Goal: Check status: Check status

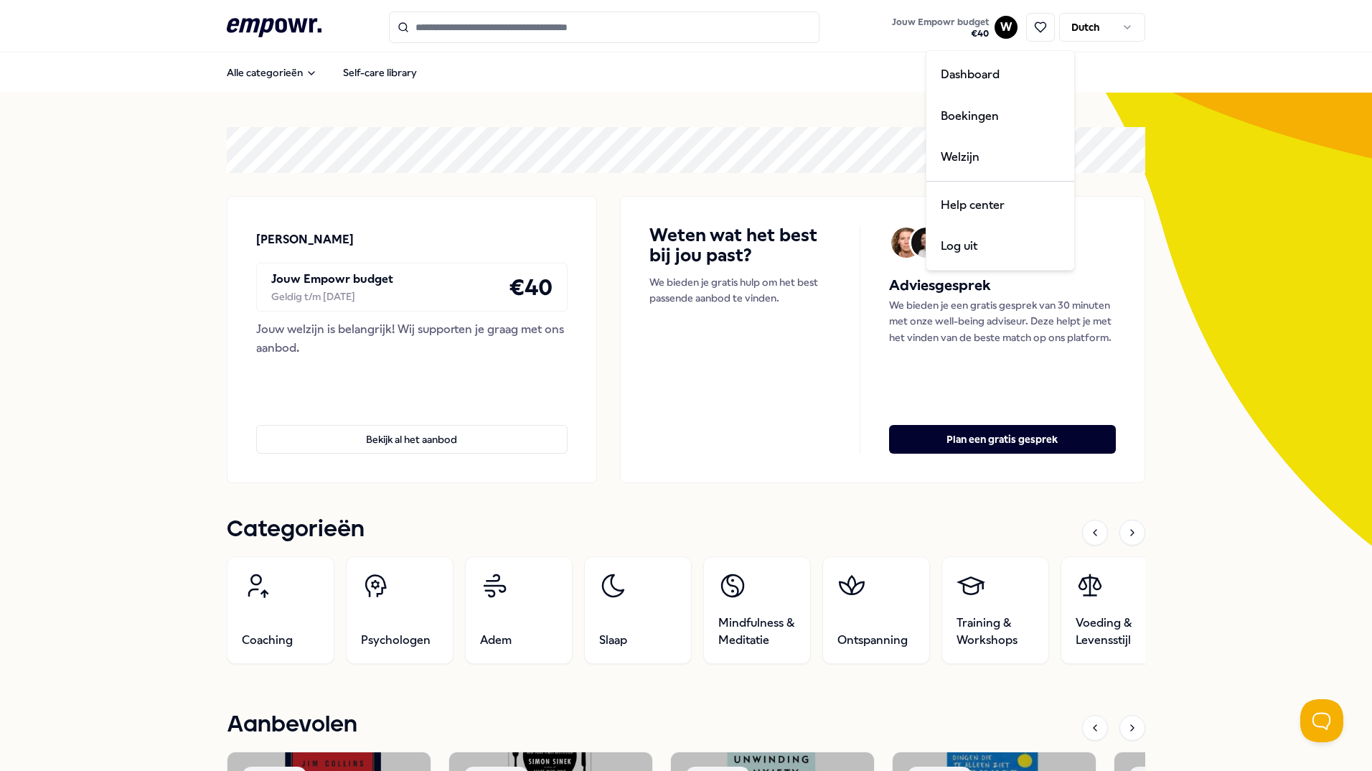
click at [997, 22] on html ".empowr-logo_svg__cls-1{fill:#03032f} Jouw Empowr budget € 40 W Dutch Alle cate…" at bounding box center [686, 385] width 1372 height 771
click at [969, 111] on div "Boekingen" at bounding box center [1000, 116] width 142 height 42
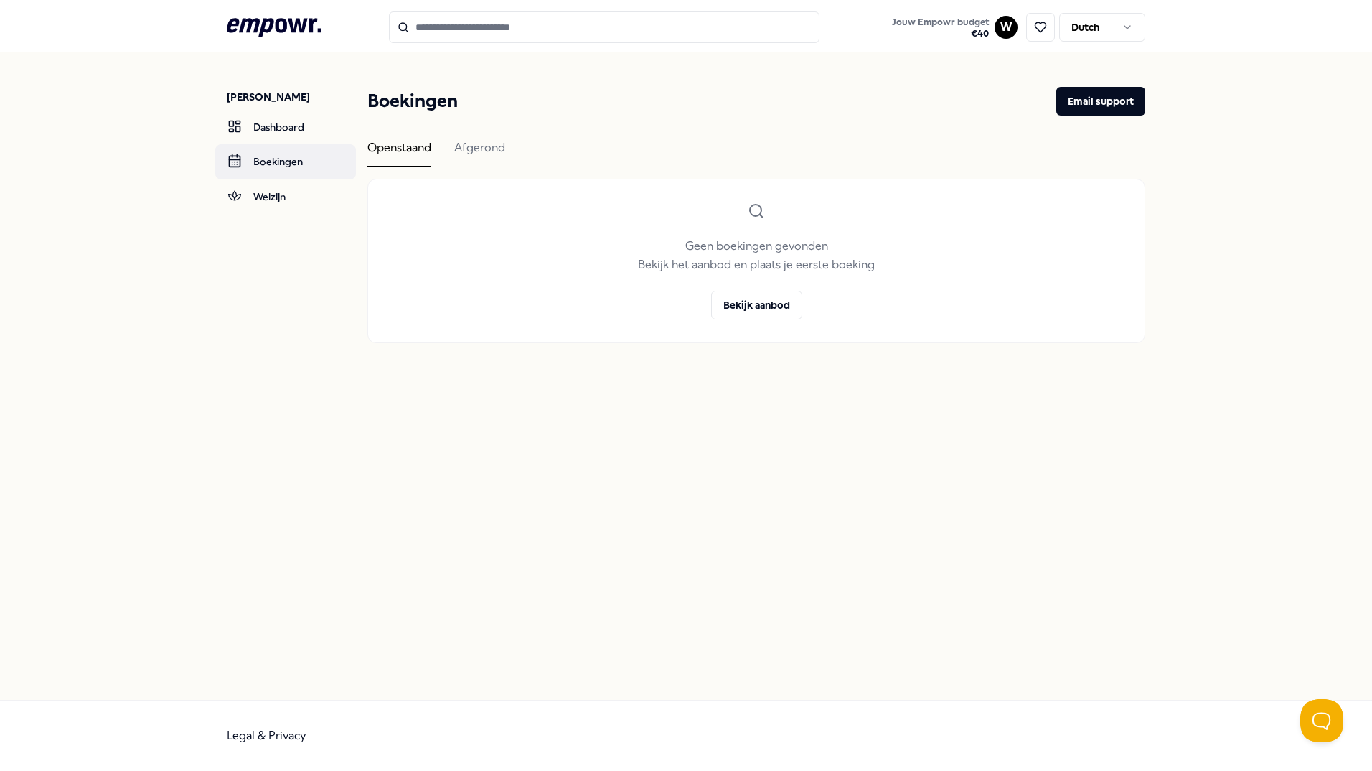
click at [257, 151] on link "Boekingen" at bounding box center [285, 161] width 141 height 34
click at [488, 154] on div "Afgerond" at bounding box center [479, 152] width 51 height 28
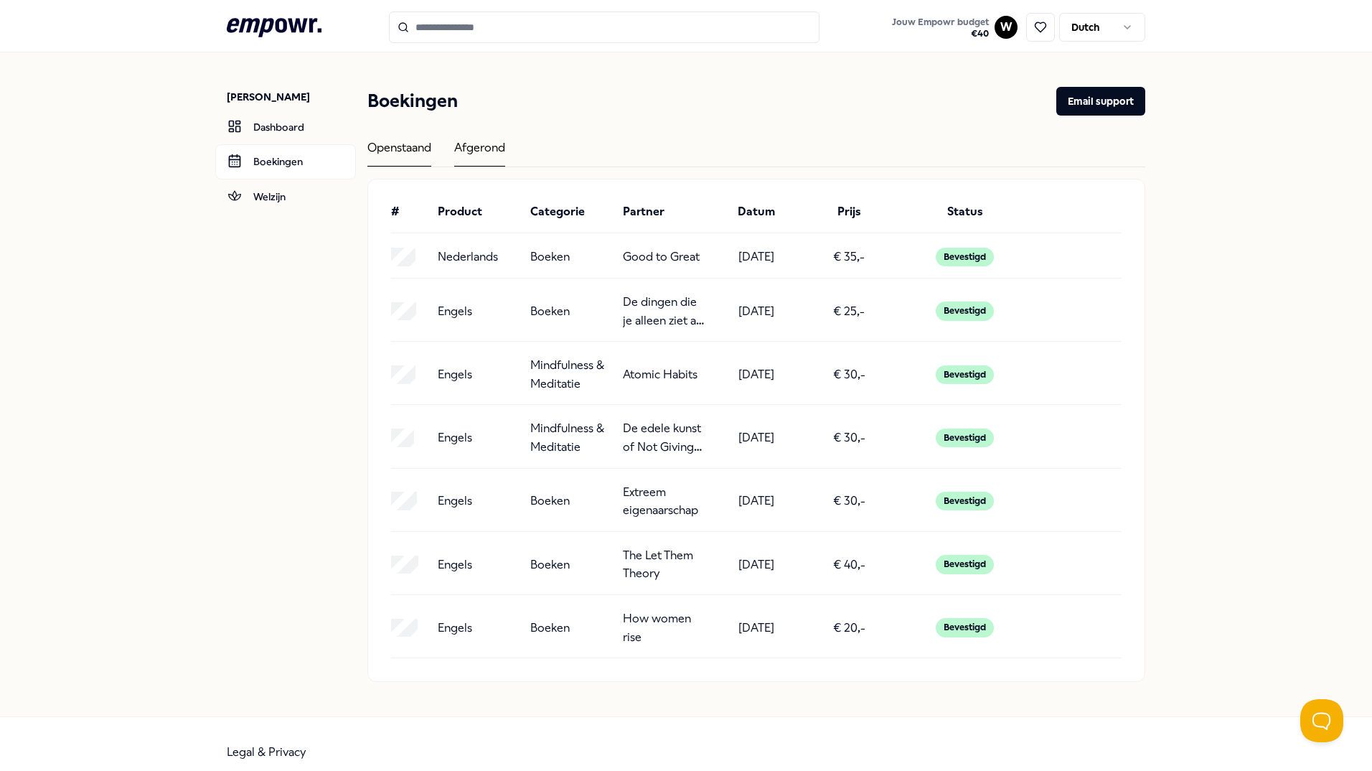
click at [403, 146] on div "Openstaand" at bounding box center [399, 152] width 64 height 28
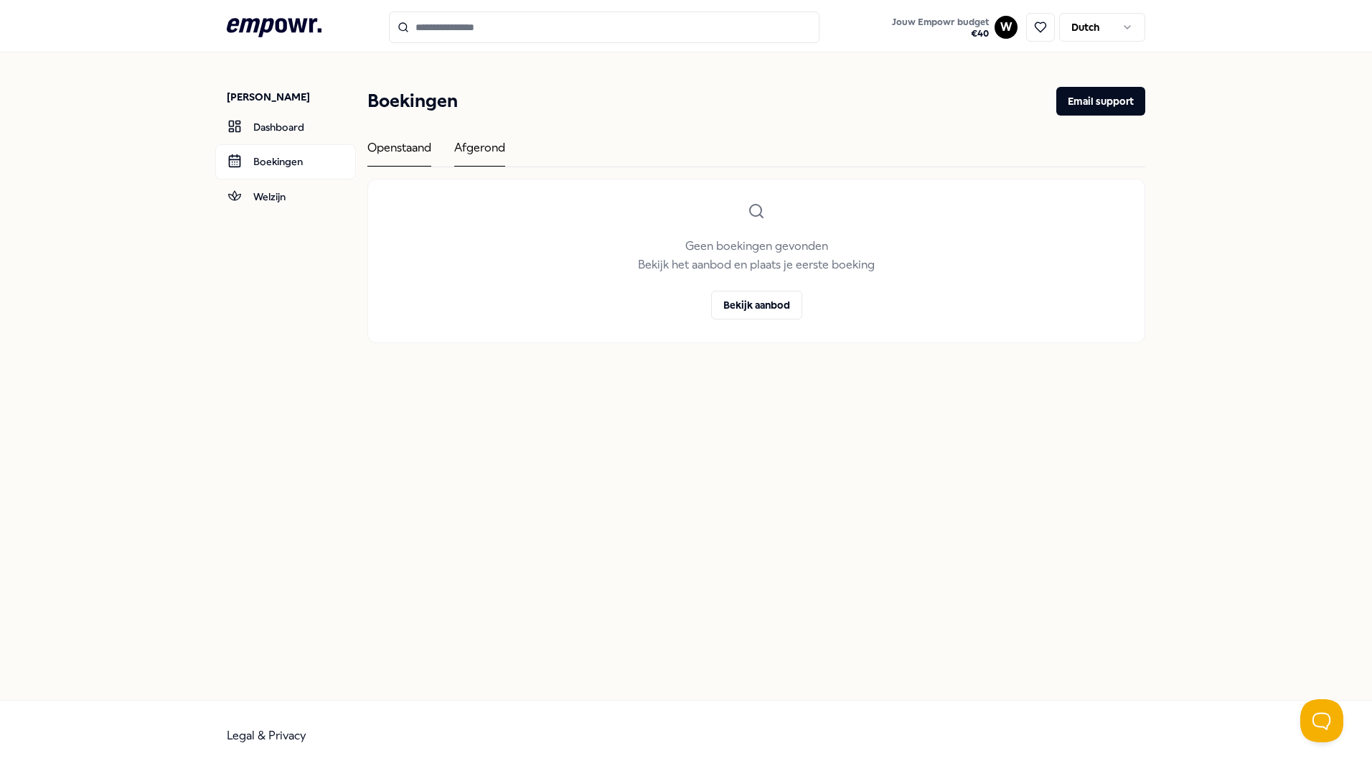
click at [481, 150] on div "Afgerond" at bounding box center [479, 152] width 51 height 28
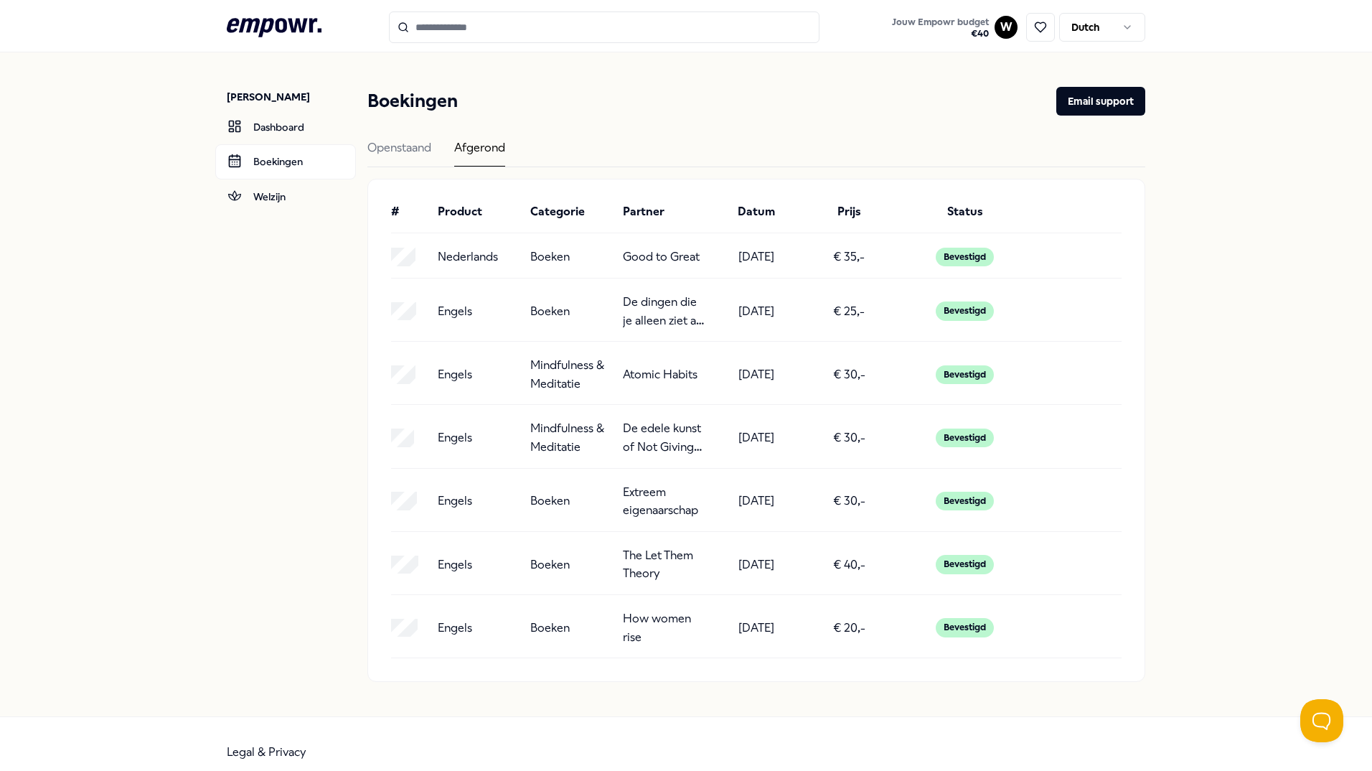
click at [479, 150] on div "Afgerond" at bounding box center [479, 152] width 51 height 28
click at [401, 146] on div "Openstaand" at bounding box center [399, 152] width 64 height 28
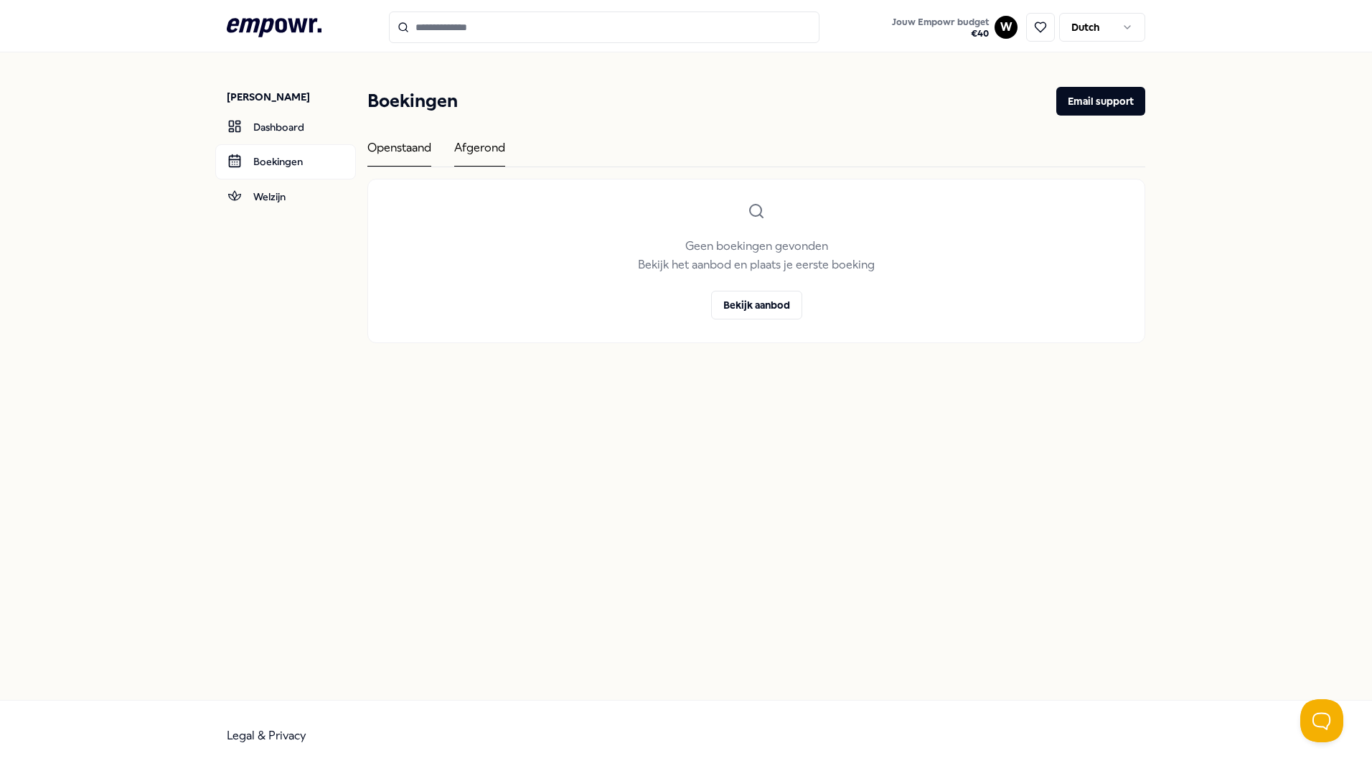
click at [482, 141] on div "Afgerond" at bounding box center [479, 152] width 51 height 28
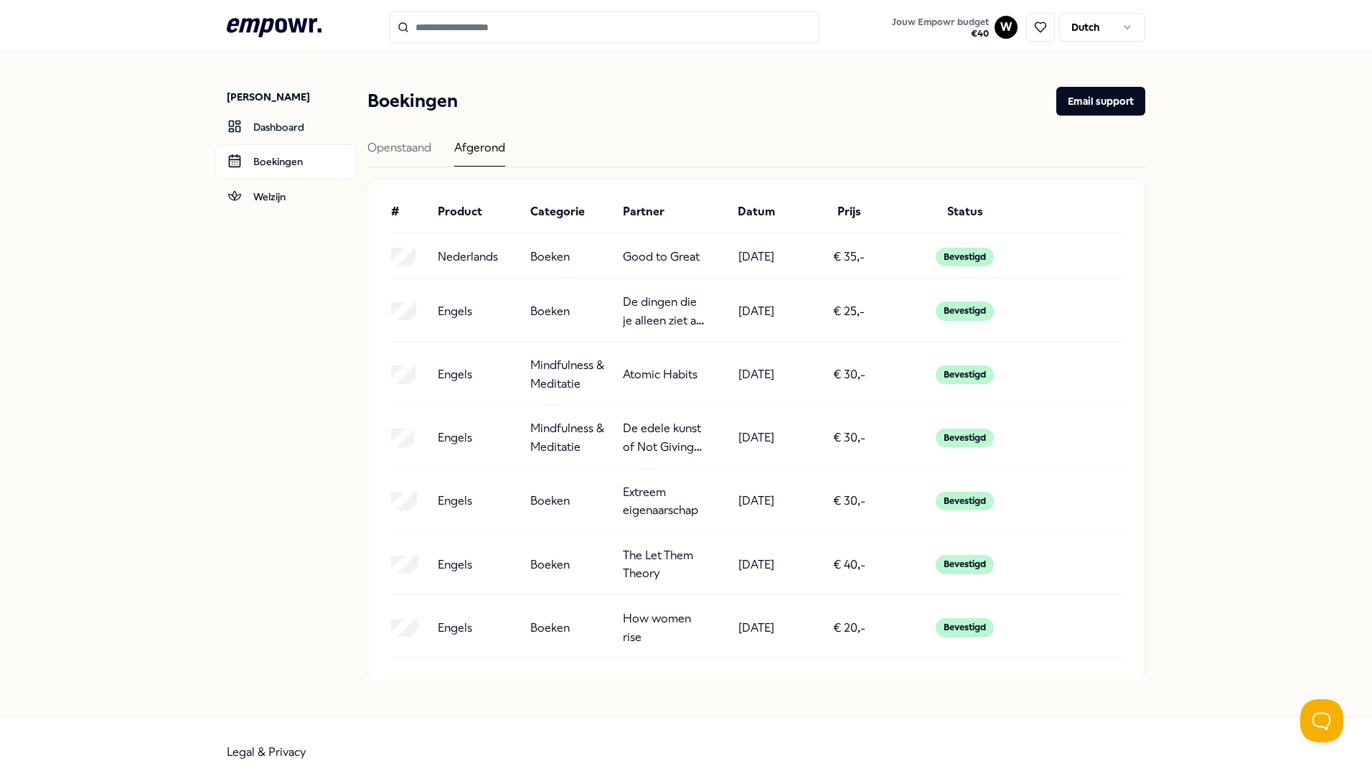
click at [481, 149] on div "Afgerond" at bounding box center [479, 152] width 51 height 28
click at [376, 166] on div "Openstaand" at bounding box center [399, 152] width 64 height 28
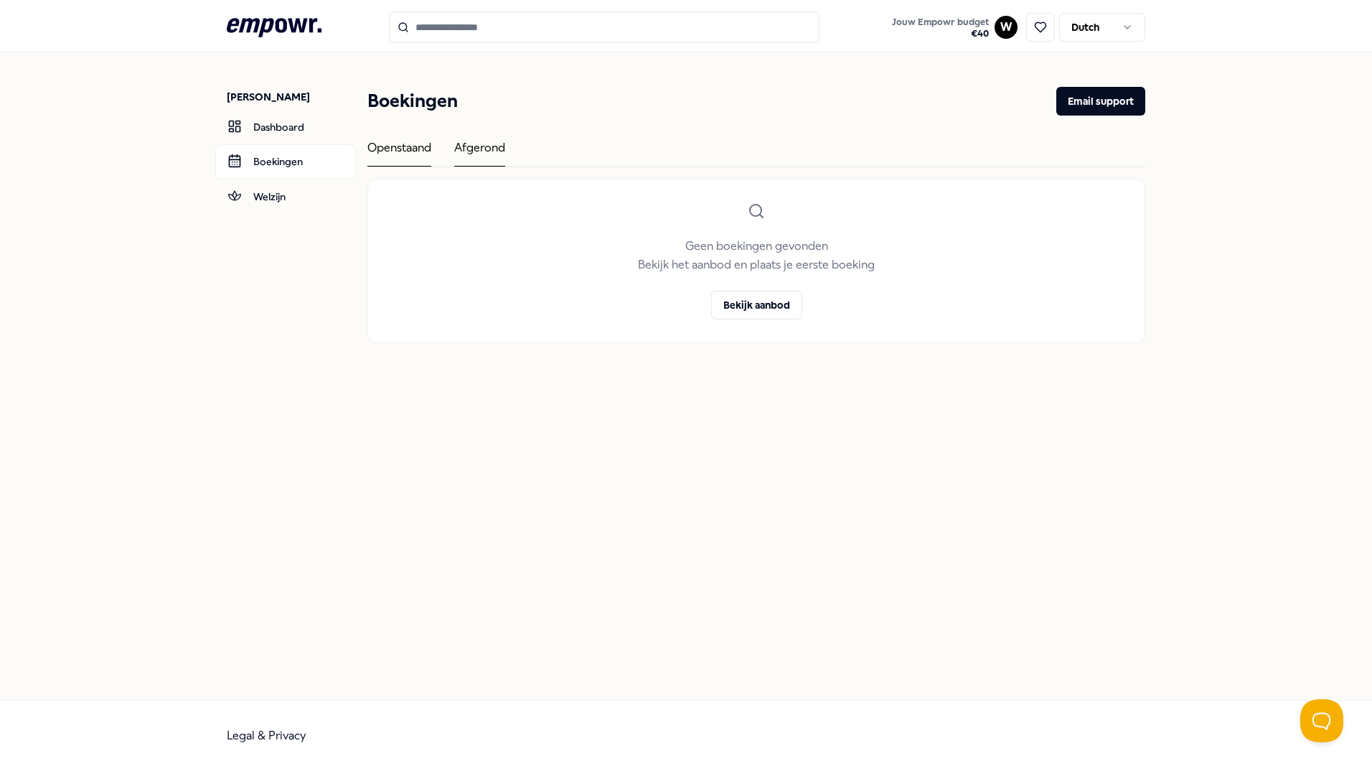
click at [466, 148] on div "Afgerond" at bounding box center [479, 152] width 51 height 28
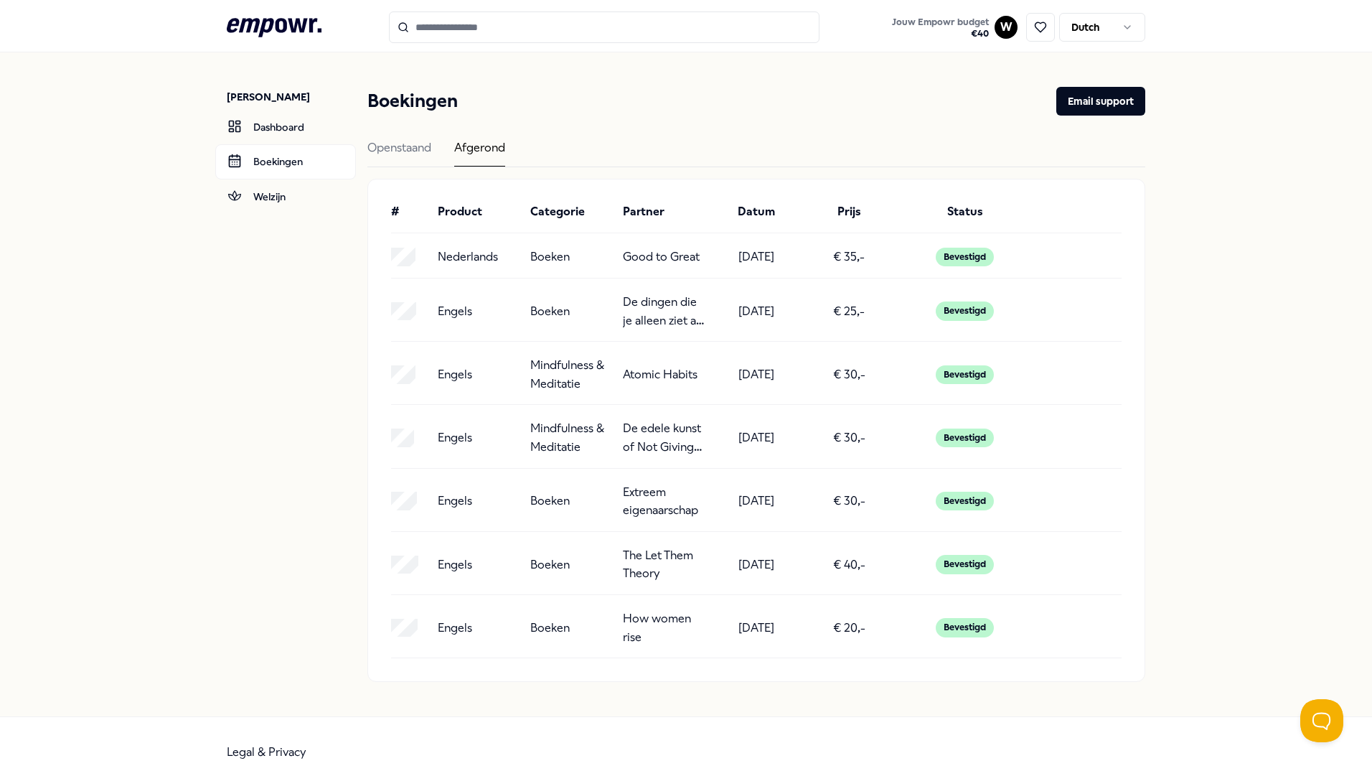
click at [471, 143] on div "Afgerond" at bounding box center [479, 152] width 51 height 28
click at [1080, 185] on div "# Product Categorie Partner Datum Prijs Status Nederlands Boeken Good to Great …" at bounding box center [756, 430] width 776 height 502
